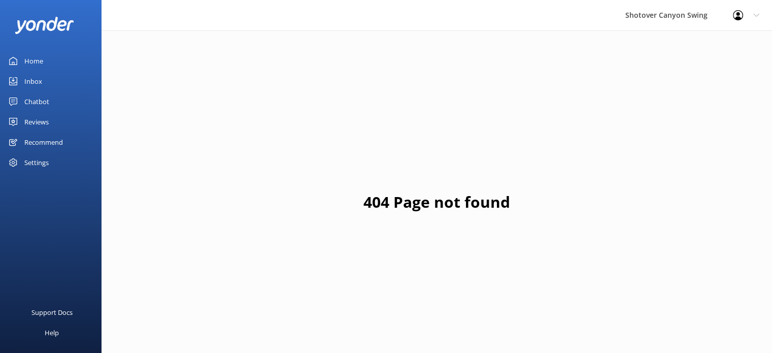
click at [37, 118] on div "Reviews" at bounding box center [36, 122] width 24 height 20
